Goal: Task Accomplishment & Management: Manage account settings

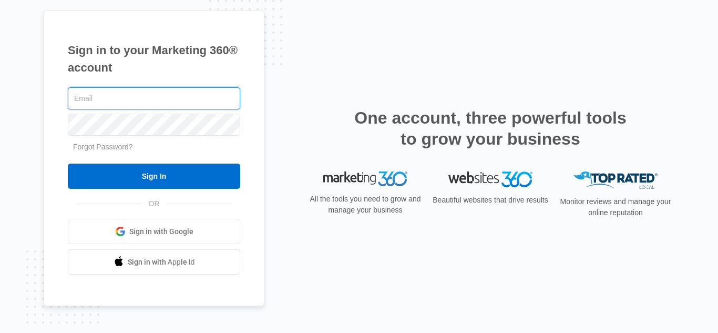
click at [173, 98] on input "text" at bounding box center [154, 98] width 172 height 22
type input "[EMAIL_ADDRESS][DOMAIN_NAME]"
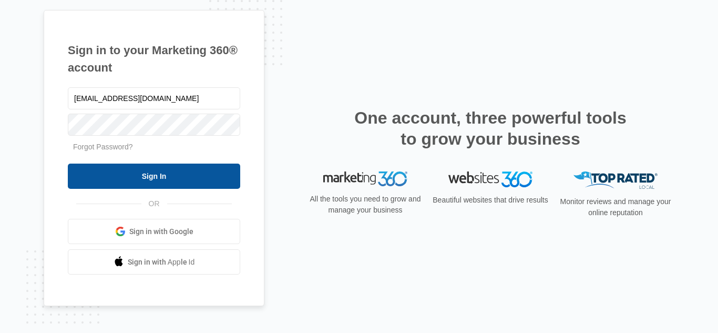
click at [145, 186] on input "Sign In" at bounding box center [154, 175] width 172 height 25
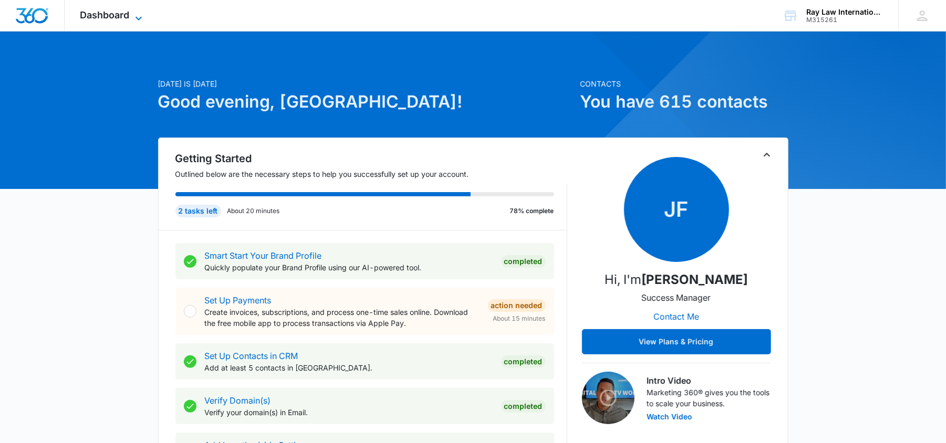
click at [141, 18] on icon at bounding box center [139, 18] width 6 height 4
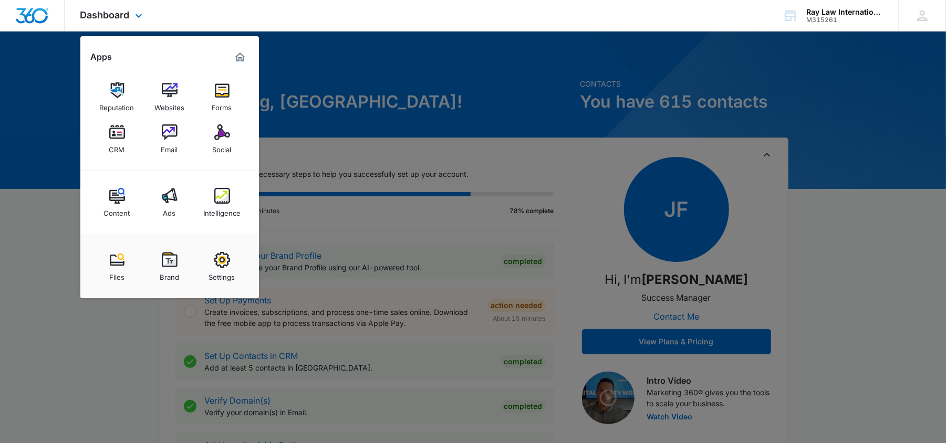
click at [93, 120] on div "Reputation Websites Forms CRM Email Social" at bounding box center [169, 119] width 179 height 106
click at [113, 140] on img at bounding box center [117, 133] width 16 height 16
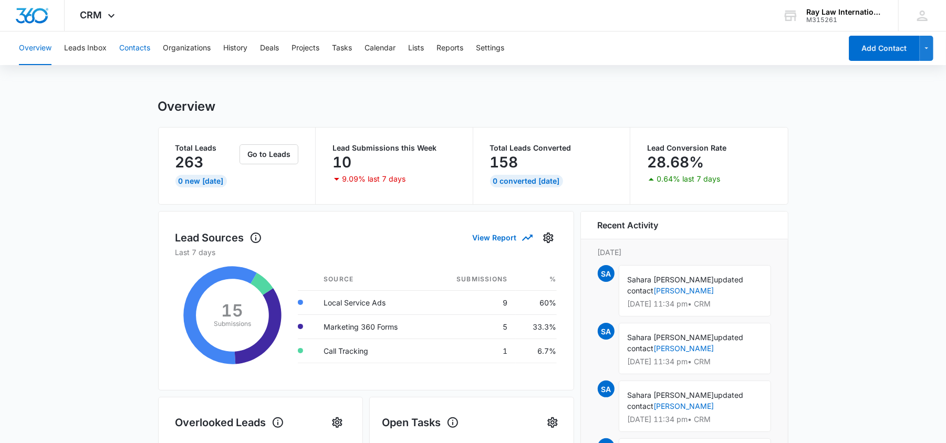
click at [148, 49] on button "Contacts" at bounding box center [134, 49] width 31 height 34
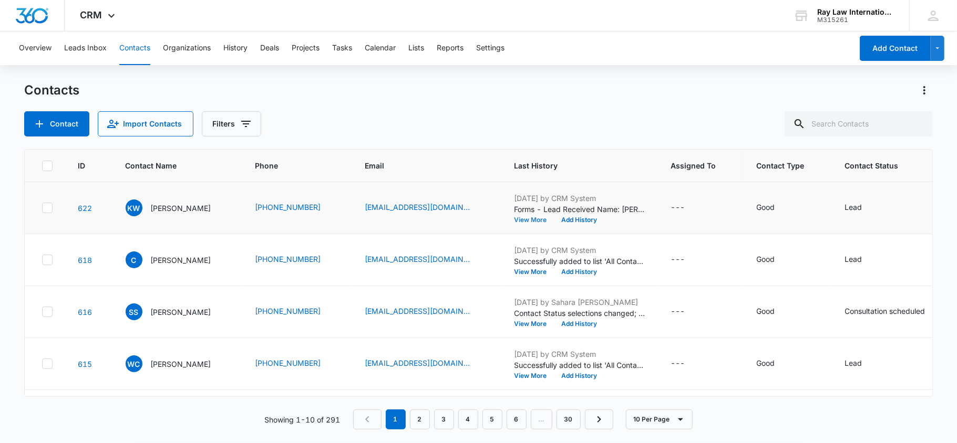
click at [530, 222] on button "View More" at bounding box center [534, 220] width 40 height 6
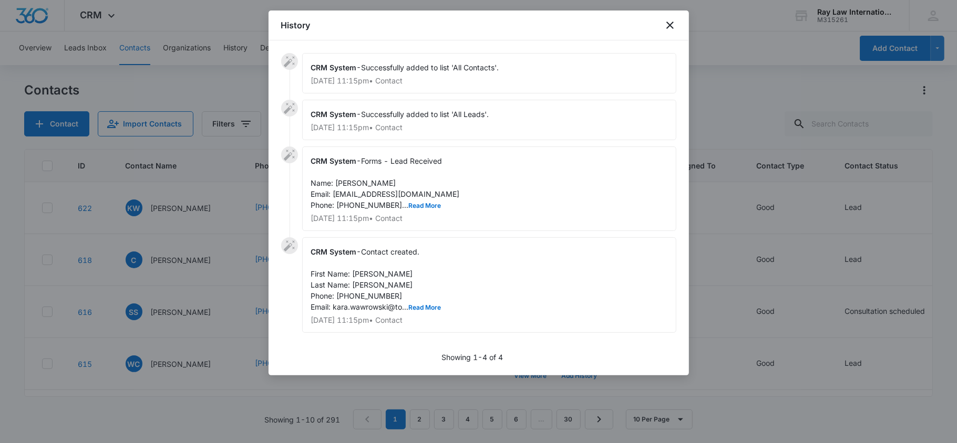
click at [421, 304] on span "Contact created. First Name: [PERSON_NAME] Last Name: [PERSON_NAME] Phone: [PHO…" at bounding box center [376, 279] width 130 height 64
click at [432, 309] on button "Read More" at bounding box center [425, 308] width 33 height 6
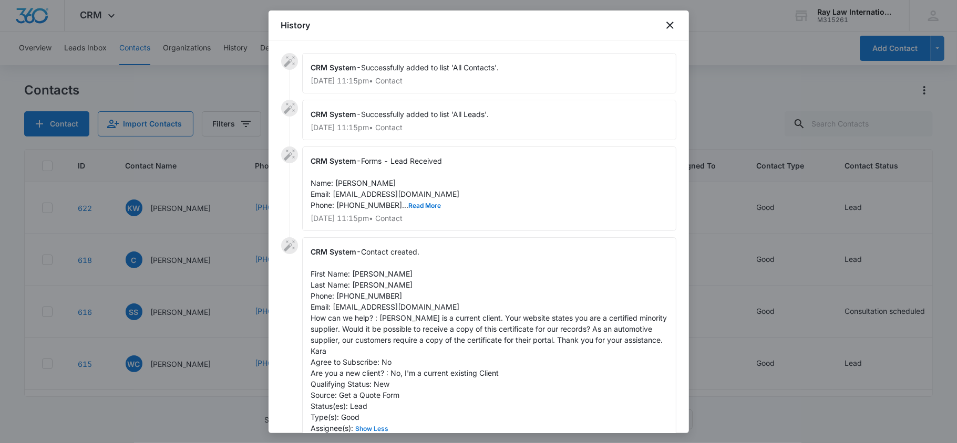
scroll to position [70, 0]
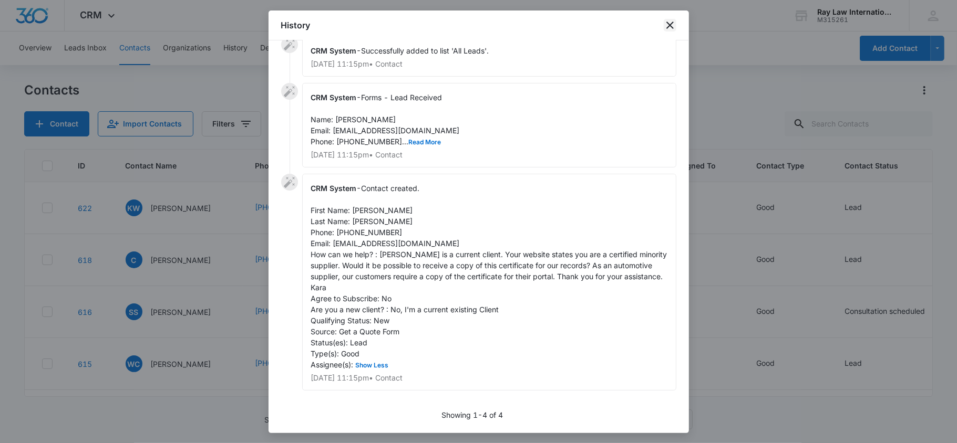
drag, startPoint x: 667, startPoint y: 20, endPoint x: 665, endPoint y: 142, distance: 121.9
click at [667, 20] on icon "close" at bounding box center [670, 25] width 13 height 13
